Goal: Task Accomplishment & Management: Complete application form

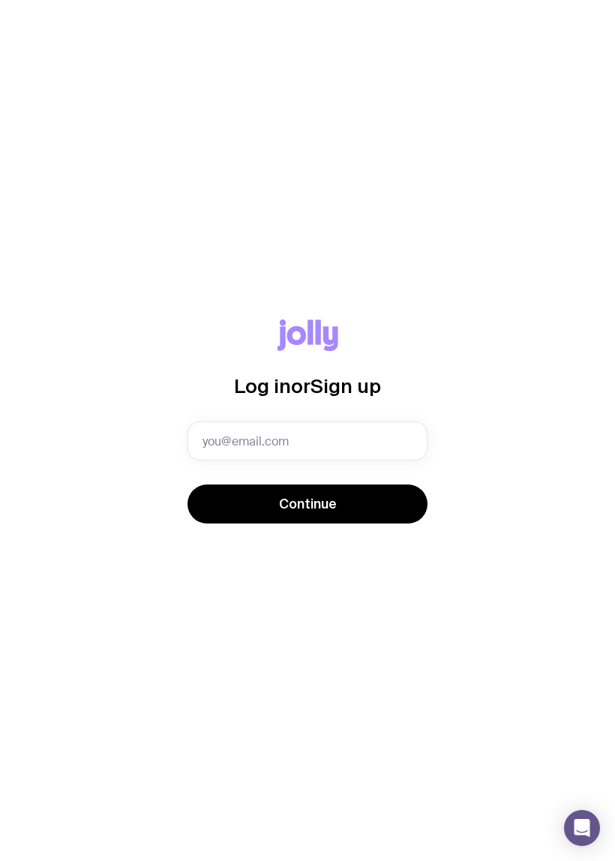
click at [379, 436] on input "text" at bounding box center [307, 440] width 240 height 39
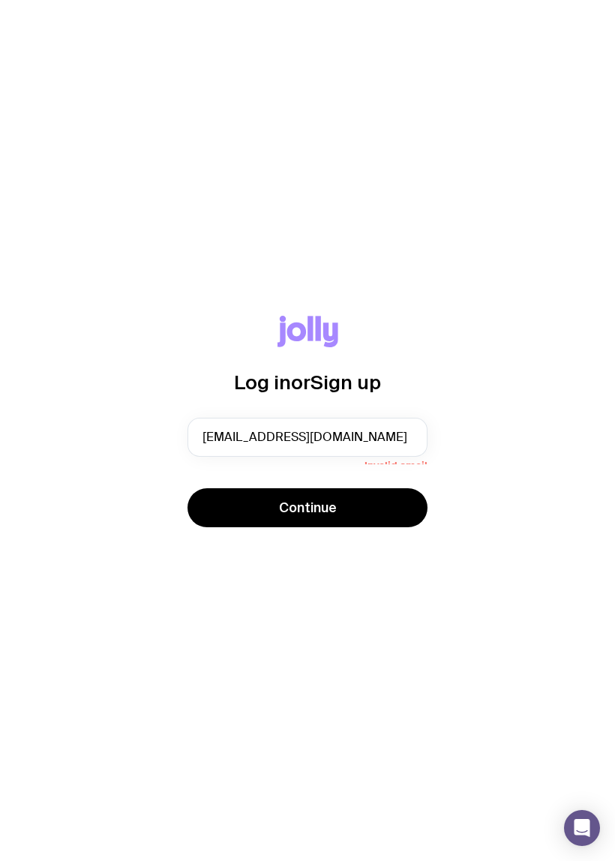
type input "[EMAIL_ADDRESS][DOMAIN_NAME]"
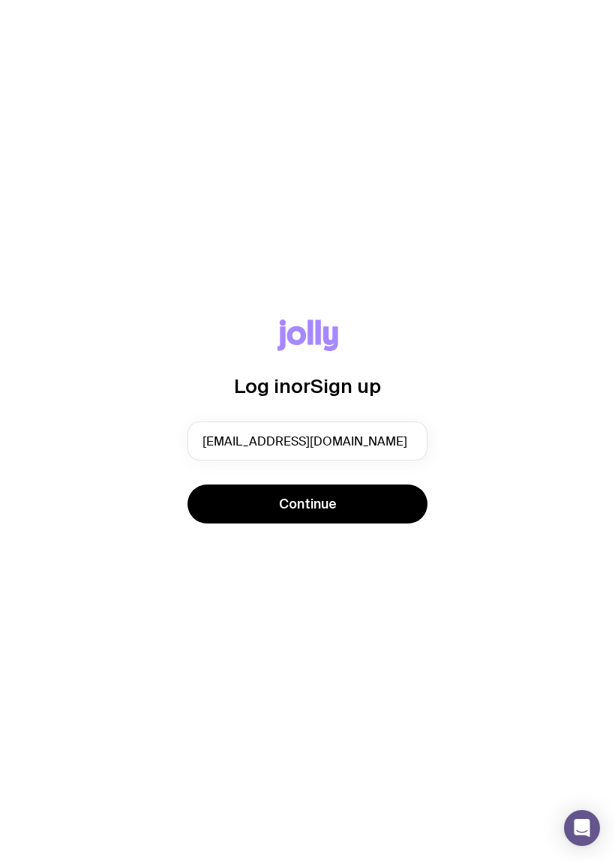
click at [396, 511] on button "Continue" at bounding box center [307, 503] width 240 height 39
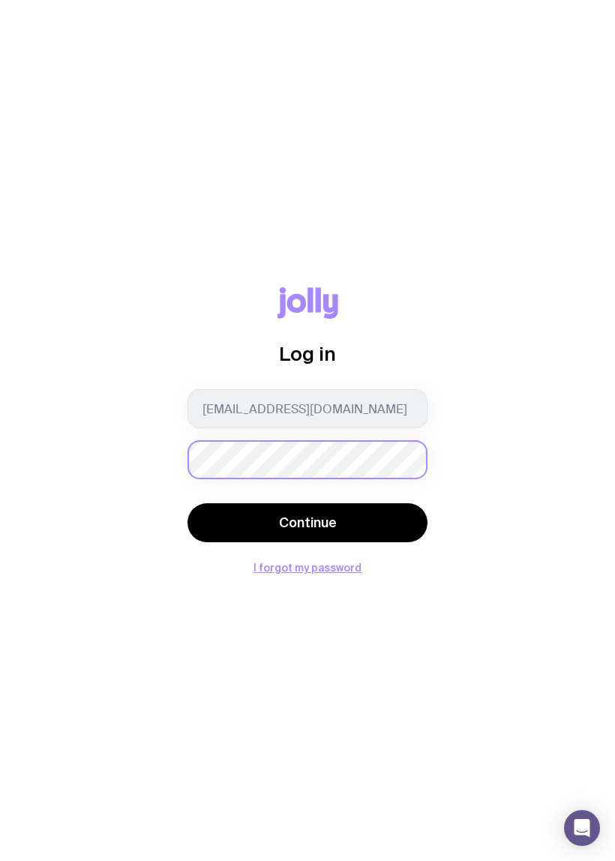
click at [307, 522] on button "Continue" at bounding box center [307, 522] width 240 height 39
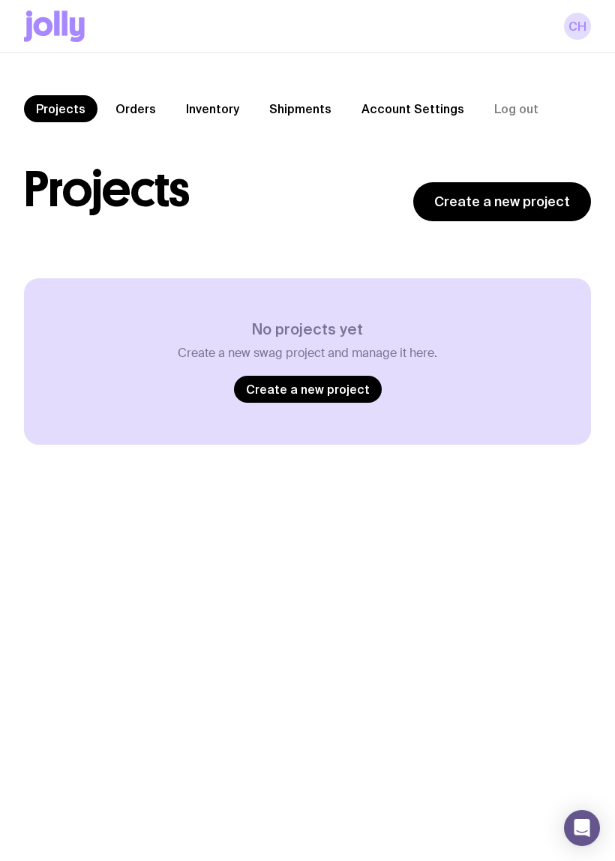
click at [331, 386] on link "Create a new project" at bounding box center [308, 389] width 148 height 27
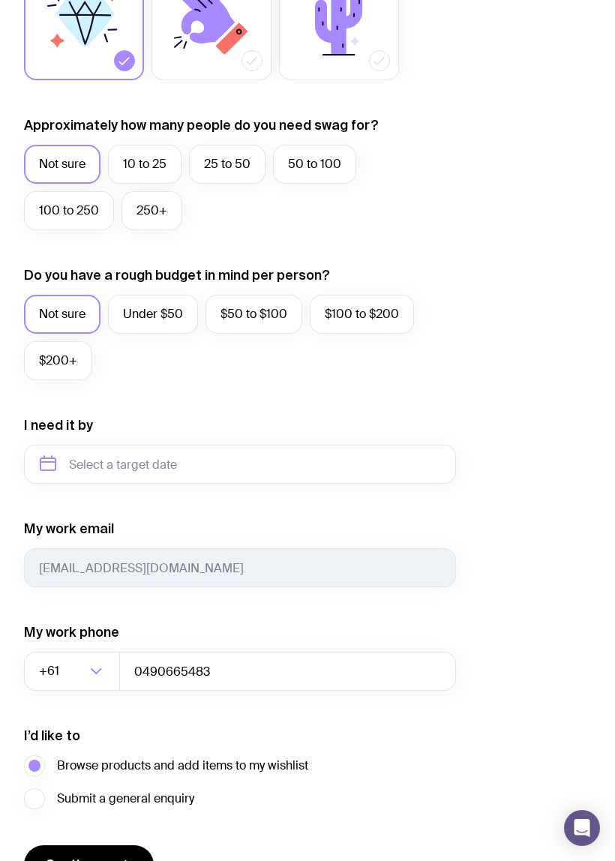
scroll to position [497, 0]
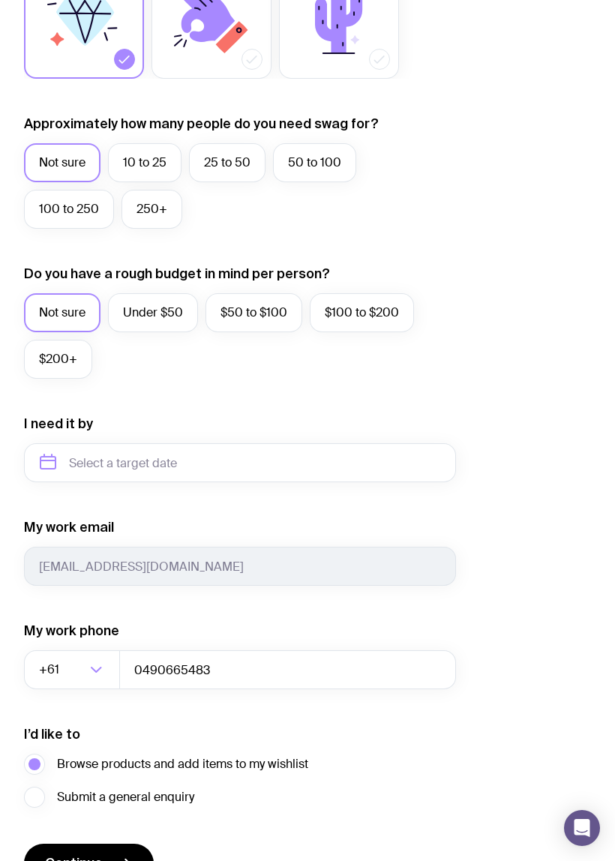
click at [333, 166] on label "50 to 100" at bounding box center [314, 162] width 83 height 39
click at [0, 0] on input "50 to 100" at bounding box center [0, 0] width 0 height 0
click at [174, 311] on label "Under $50" at bounding box center [153, 312] width 90 height 39
click at [0, 0] on input "Under $50" at bounding box center [0, 0] width 0 height 0
click at [470, 463] on div "I want swag for Customers Team members An event Approximately how many people d…" at bounding box center [307, 392] width 567 height 979
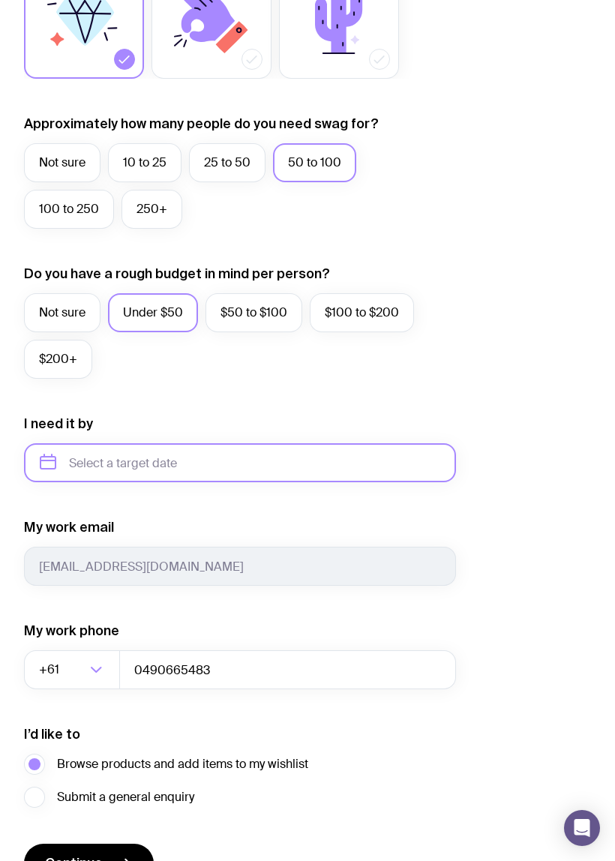
click at [268, 457] on input "text" at bounding box center [240, 462] width 432 height 39
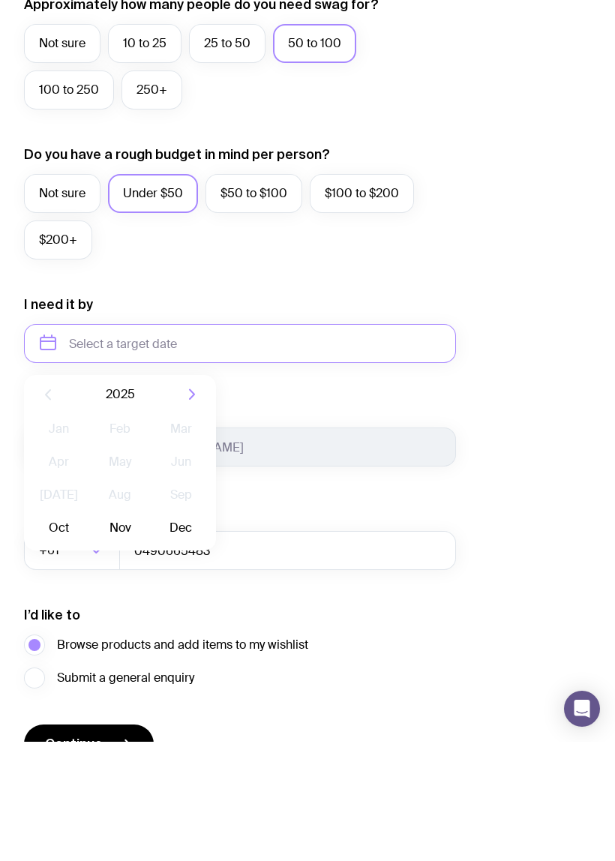
click at [75, 632] on button "Oct" at bounding box center [58, 647] width 55 height 30
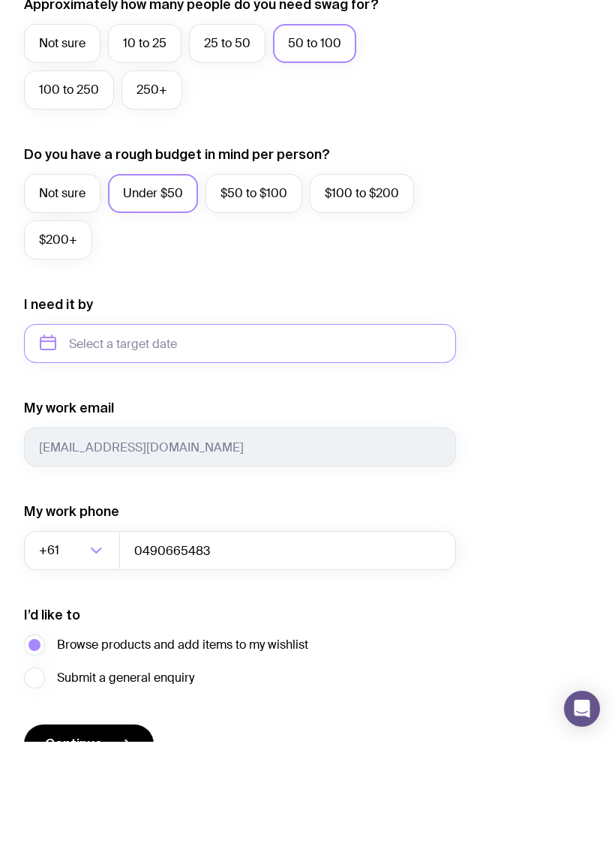
type input "[DATE]"
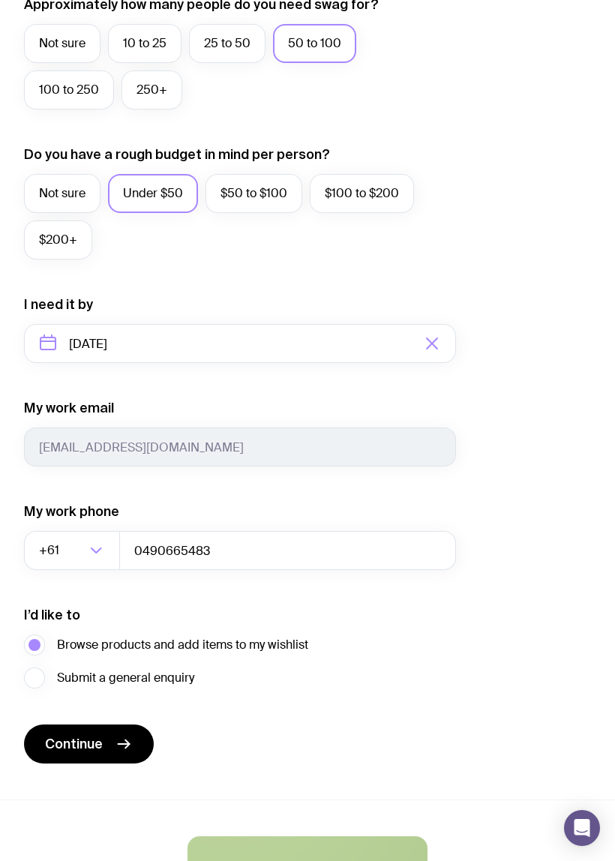
click at [125, 752] on button "Continue" at bounding box center [89, 743] width 130 height 39
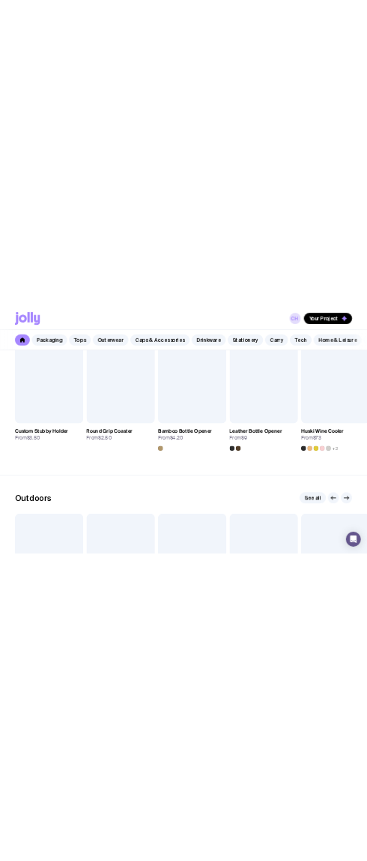
scroll to position [3464, 0]
